Goal: Use online tool/utility: Utilize a website feature to perform a specific function

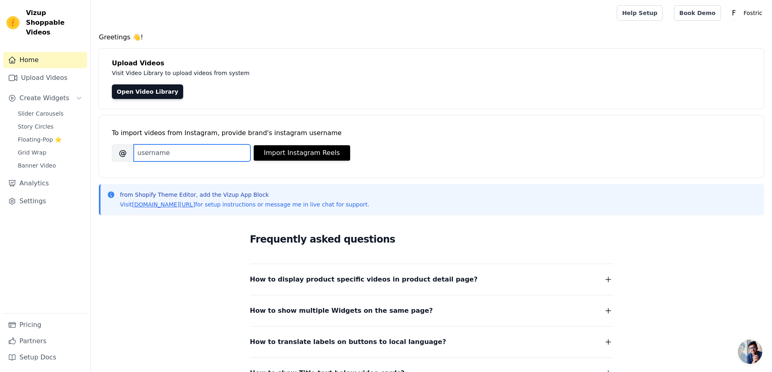
click at [192, 149] on input "Brand's Instagram Username" at bounding box center [192, 152] width 117 height 17
paste input "riwaayatfab"
paste input "url"
type input "riwaayatfab"
click at [276, 153] on button "Import Instagram Reels" at bounding box center [302, 152] width 96 height 15
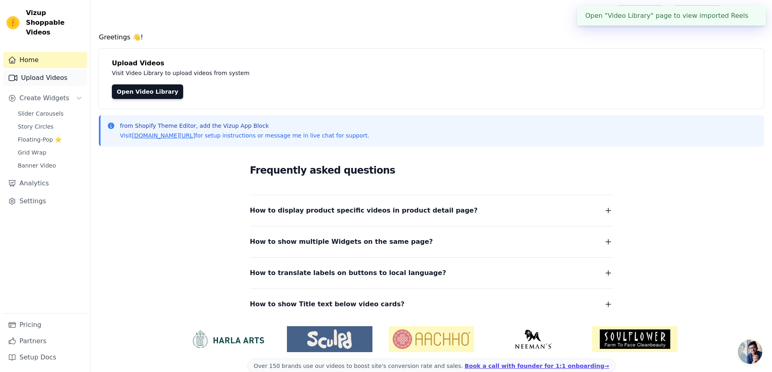
click at [47, 70] on link "Upload Videos" at bounding box center [45, 78] width 84 height 16
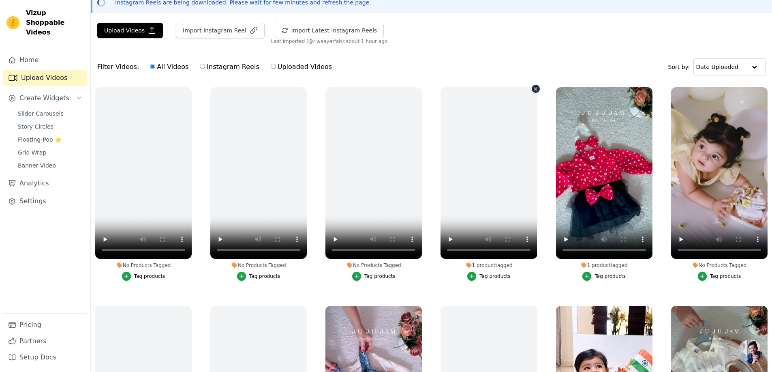
scroll to position [41, 0]
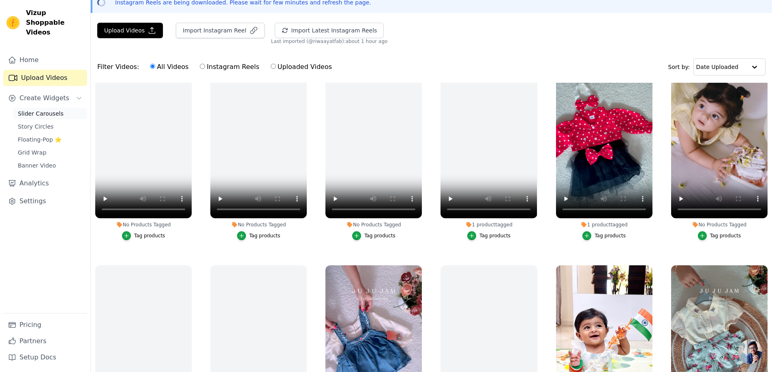
click at [27, 109] on span "Slider Carousels" at bounding box center [41, 113] width 46 height 8
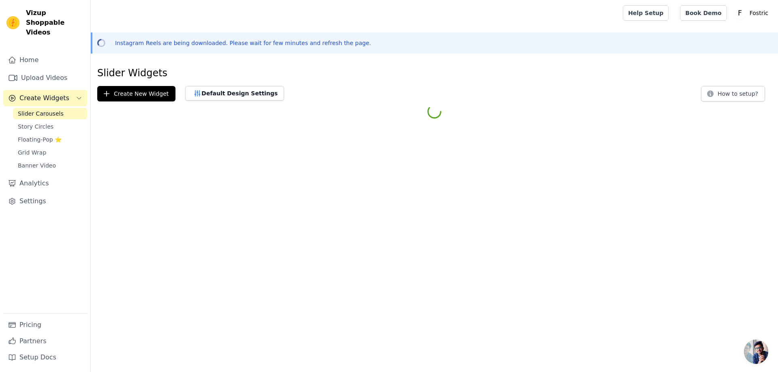
click at [27, 109] on span "Slider Carousels" at bounding box center [41, 113] width 46 height 8
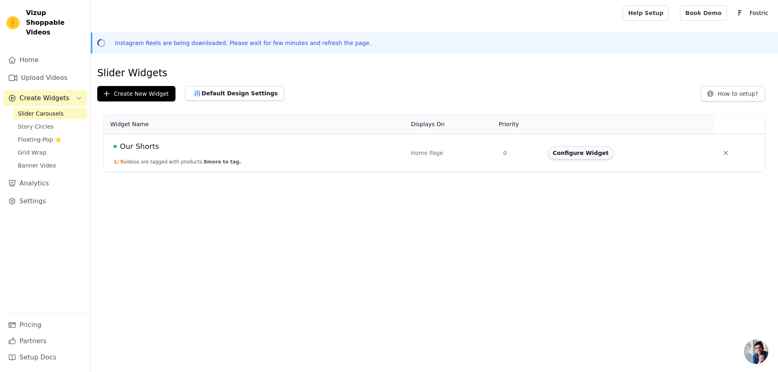
click at [564, 153] on button "Configure Widget" at bounding box center [581, 152] width 66 height 13
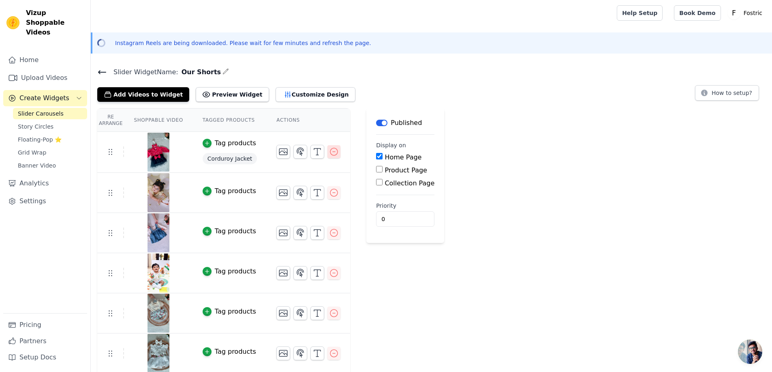
click at [329, 151] on icon "button" at bounding box center [334, 152] width 10 height 10
click at [329, 152] on icon "button" at bounding box center [334, 152] width 10 height 10
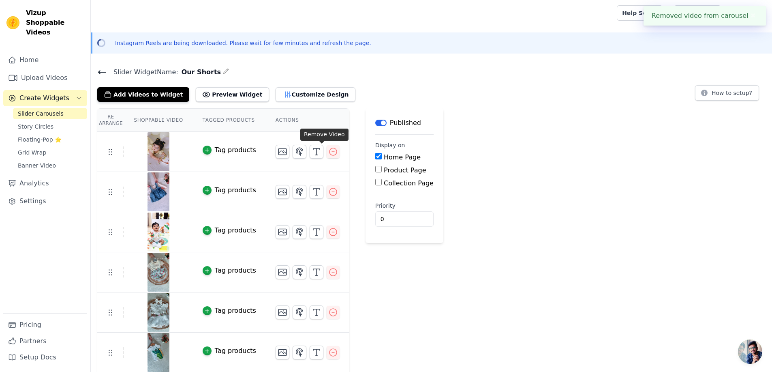
click at [328, 152] on icon "button" at bounding box center [333, 152] width 10 height 10
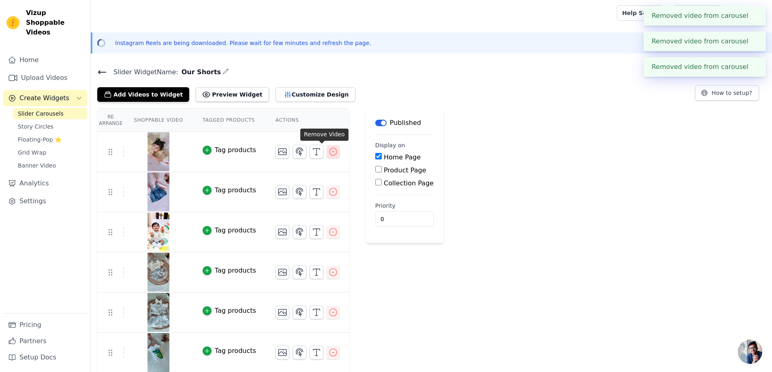
click at [328, 152] on icon "button" at bounding box center [333, 152] width 10 height 10
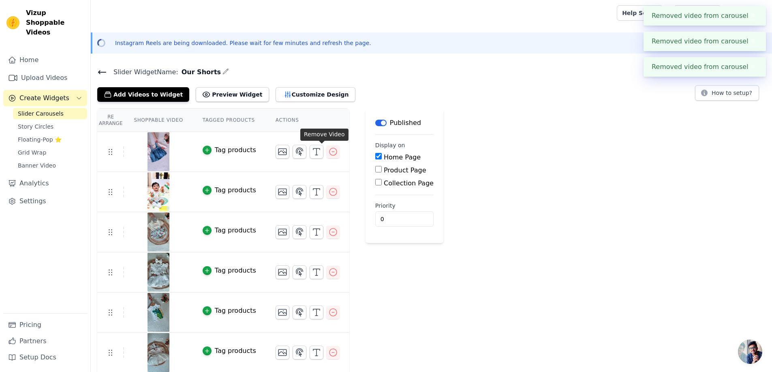
click at [328, 152] on icon "button" at bounding box center [333, 152] width 10 height 10
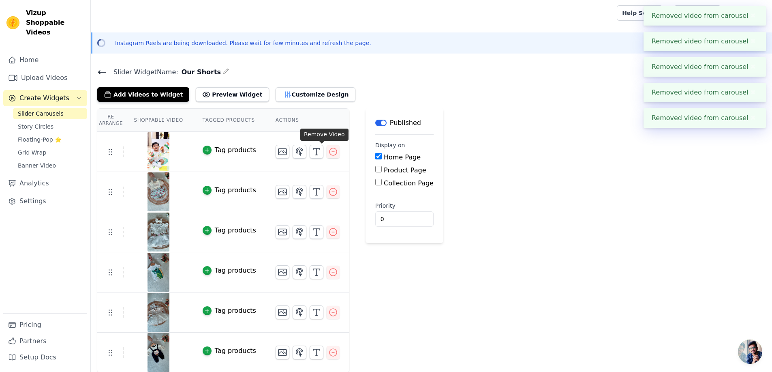
click at [328, 152] on icon "button" at bounding box center [333, 152] width 10 height 10
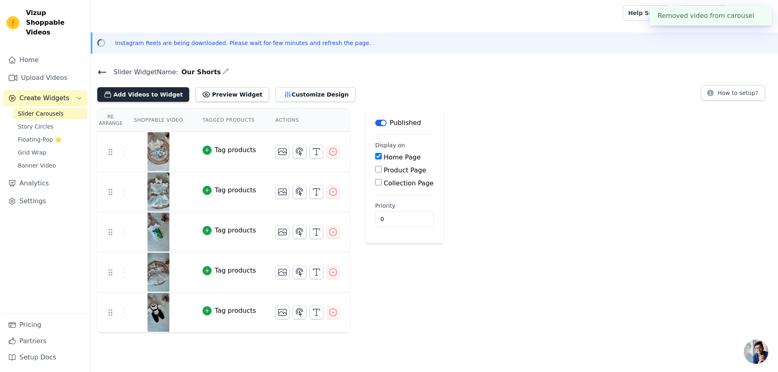
click at [128, 92] on button "Add Videos to Widget" at bounding box center [143, 94] width 92 height 15
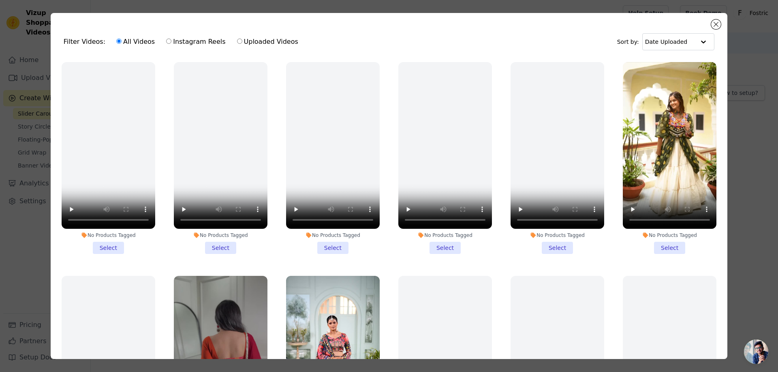
click at [553, 247] on li "No Products Tagged Select" at bounding box center [558, 158] width 94 height 192
click at [0, 0] on input "No Products Tagged Select" at bounding box center [0, 0] width 0 height 0
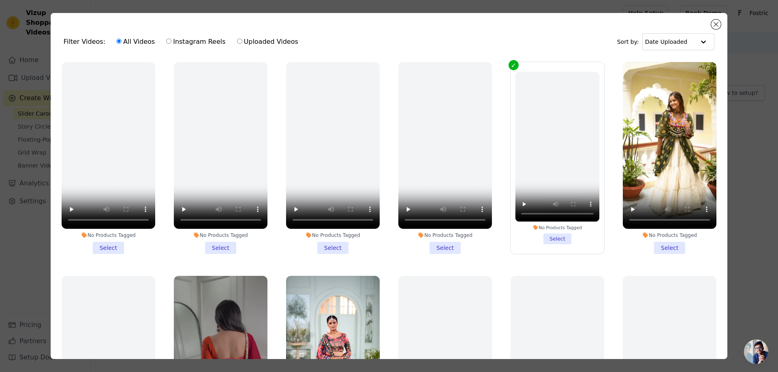
click at [553, 244] on li "No Products Tagged Select" at bounding box center [558, 158] width 84 height 172
click at [0, 0] on input "No Products Tagged Select" at bounding box center [0, 0] width 0 height 0
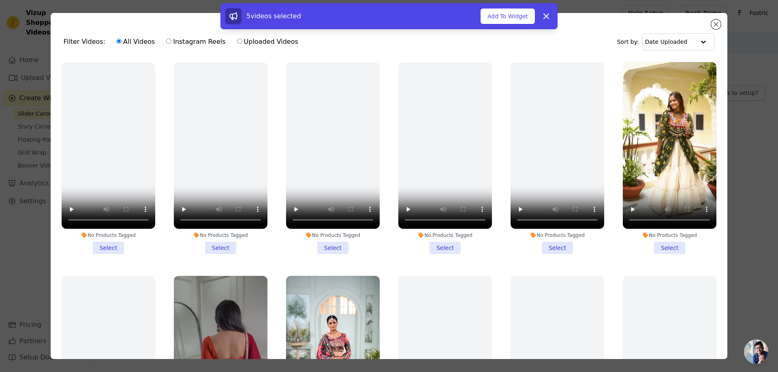
click at [663, 245] on li "No Products Tagged Select" at bounding box center [670, 158] width 94 height 192
click at [0, 0] on input "No Products Tagged Select" at bounding box center [0, 0] width 0 height 0
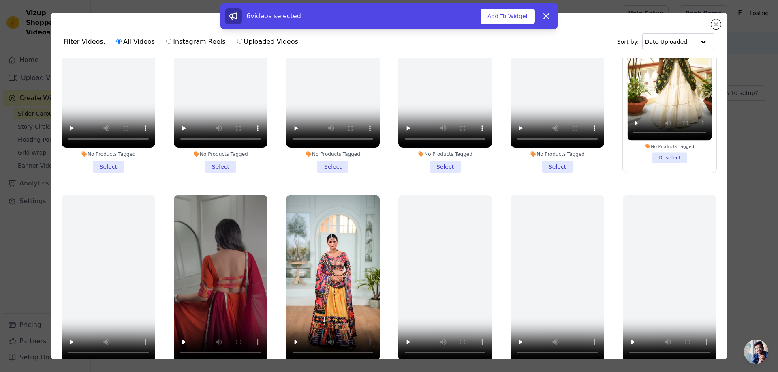
scroll to position [122, 0]
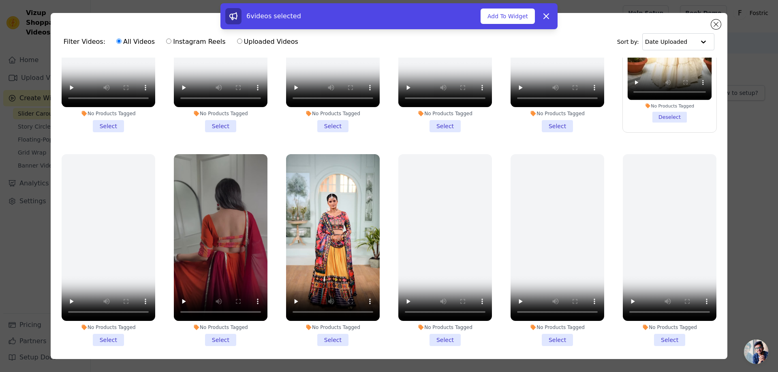
click at [216, 334] on li "No Products Tagged Select" at bounding box center [221, 250] width 94 height 192
click at [0, 0] on input "No Products Tagged Select" at bounding box center [0, 0] width 0 height 0
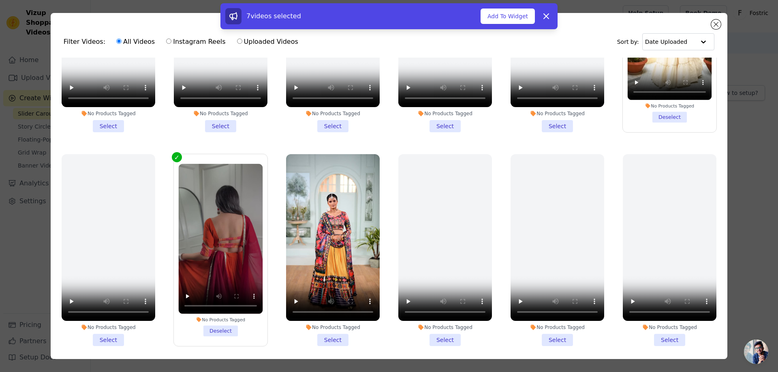
click at [331, 330] on li "No Products Tagged Select" at bounding box center [333, 250] width 94 height 192
click at [0, 0] on input "No Products Tagged Select" at bounding box center [0, 0] width 0 height 0
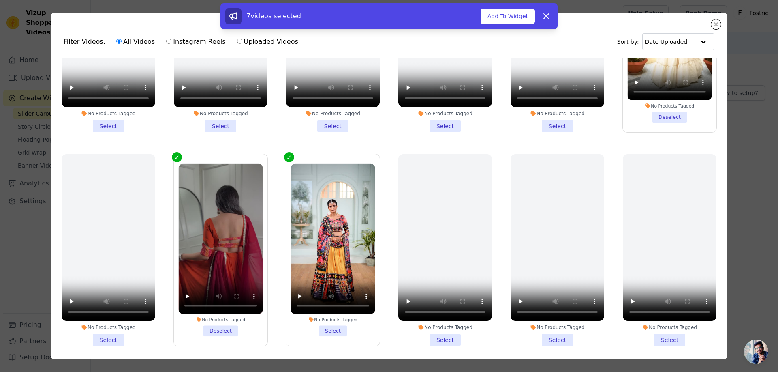
click at [331, 330] on li "No Products Tagged Select" at bounding box center [333, 249] width 84 height 172
click at [0, 0] on input "No Products Tagged Select" at bounding box center [0, 0] width 0 height 0
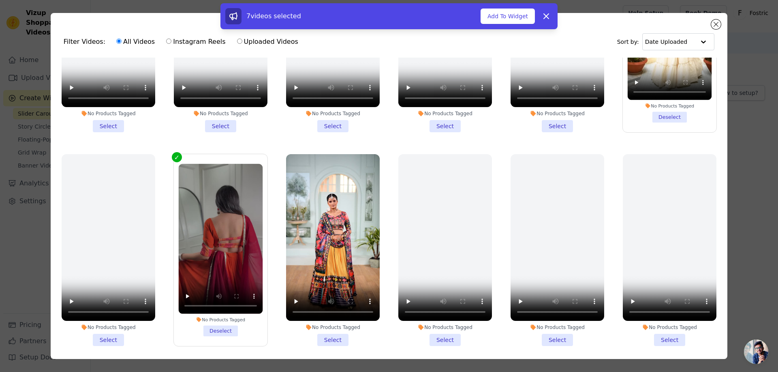
click at [334, 336] on li "No Products Tagged Select" at bounding box center [333, 250] width 94 height 192
click at [0, 0] on input "No Products Tagged Select" at bounding box center [0, 0] width 0 height 0
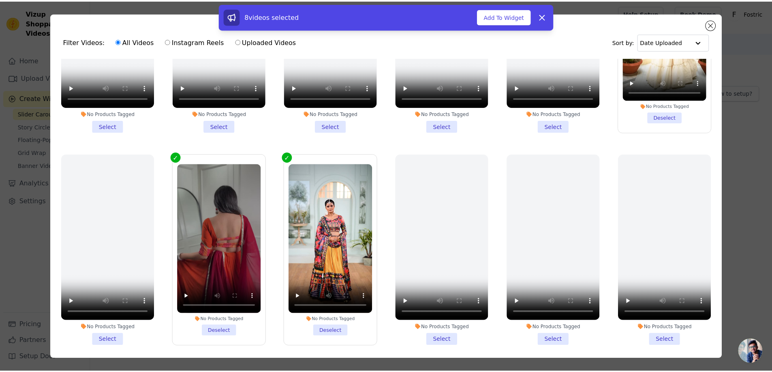
scroll to position [324, 0]
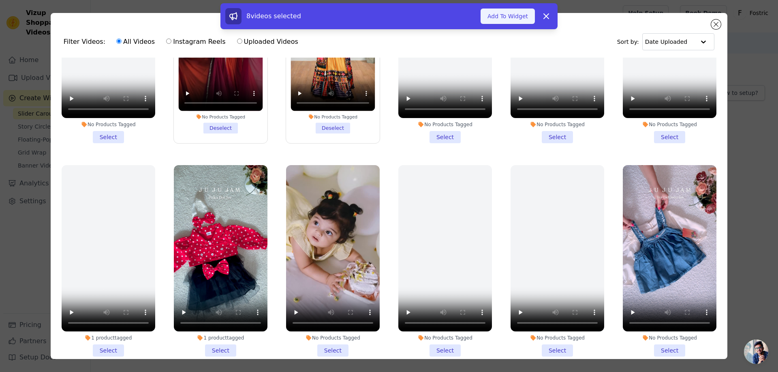
click at [496, 17] on button "Add To Widget" at bounding box center [508, 16] width 54 height 15
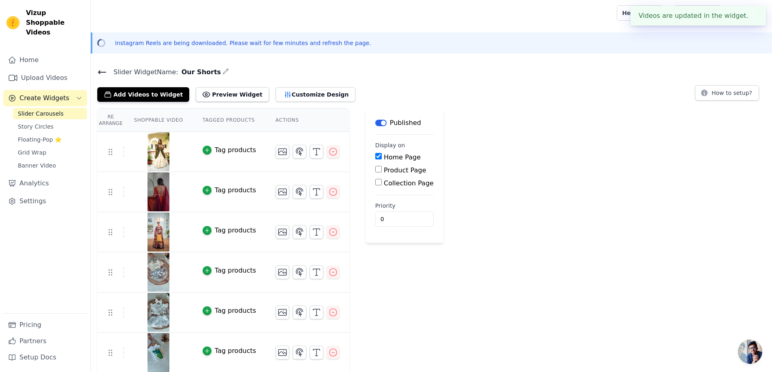
click at [223, 73] on icon "button" at bounding box center [226, 71] width 6 height 6
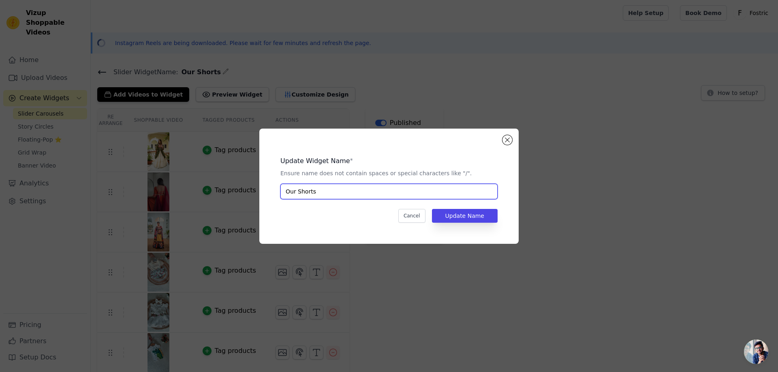
drag, startPoint x: 291, startPoint y: 194, endPoint x: 265, endPoint y: 194, distance: 25.5
click at [265, 194] on div "Update Widget Name * Ensure name does not contain spaces or special characters …" at bounding box center [388, 185] width 259 height 115
click at [326, 195] on input "Our Shorts" at bounding box center [389, 191] width 217 height 15
type input "O"
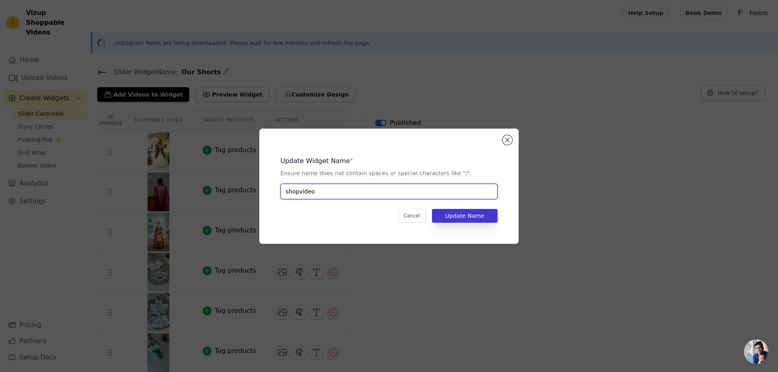
paste input "text"
type input "shopvideo"
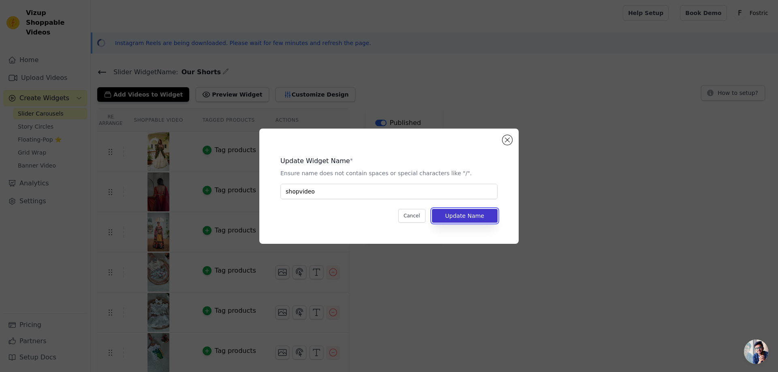
click at [473, 218] on button "Update Name" at bounding box center [465, 216] width 66 height 14
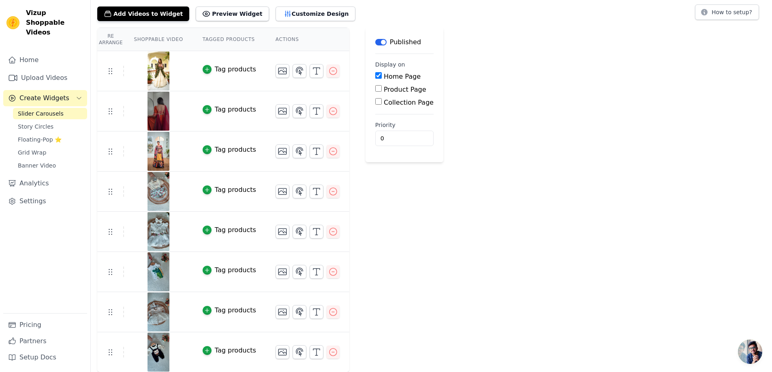
scroll to position [0, 0]
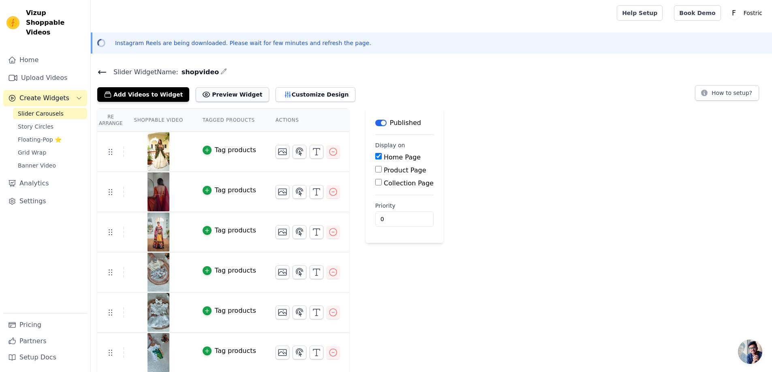
click at [242, 89] on button "Preview Widget" at bounding box center [232, 94] width 73 height 15
click at [225, 98] on button "Preview Widget" at bounding box center [232, 94] width 73 height 15
click at [37, 71] on link "Upload Videos" at bounding box center [45, 78] width 84 height 16
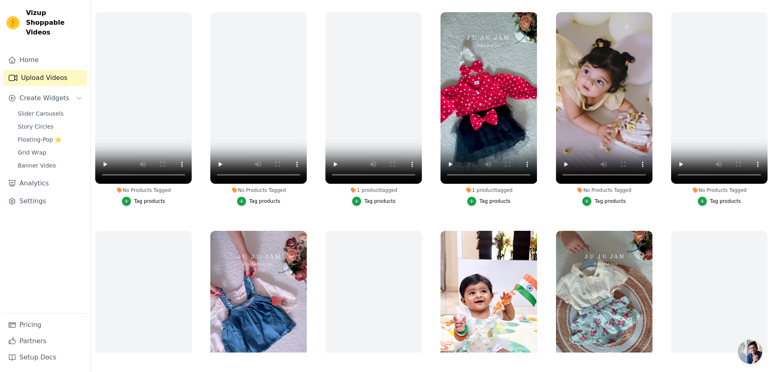
scroll to position [233, 0]
